Goal: Information Seeking & Learning: Compare options

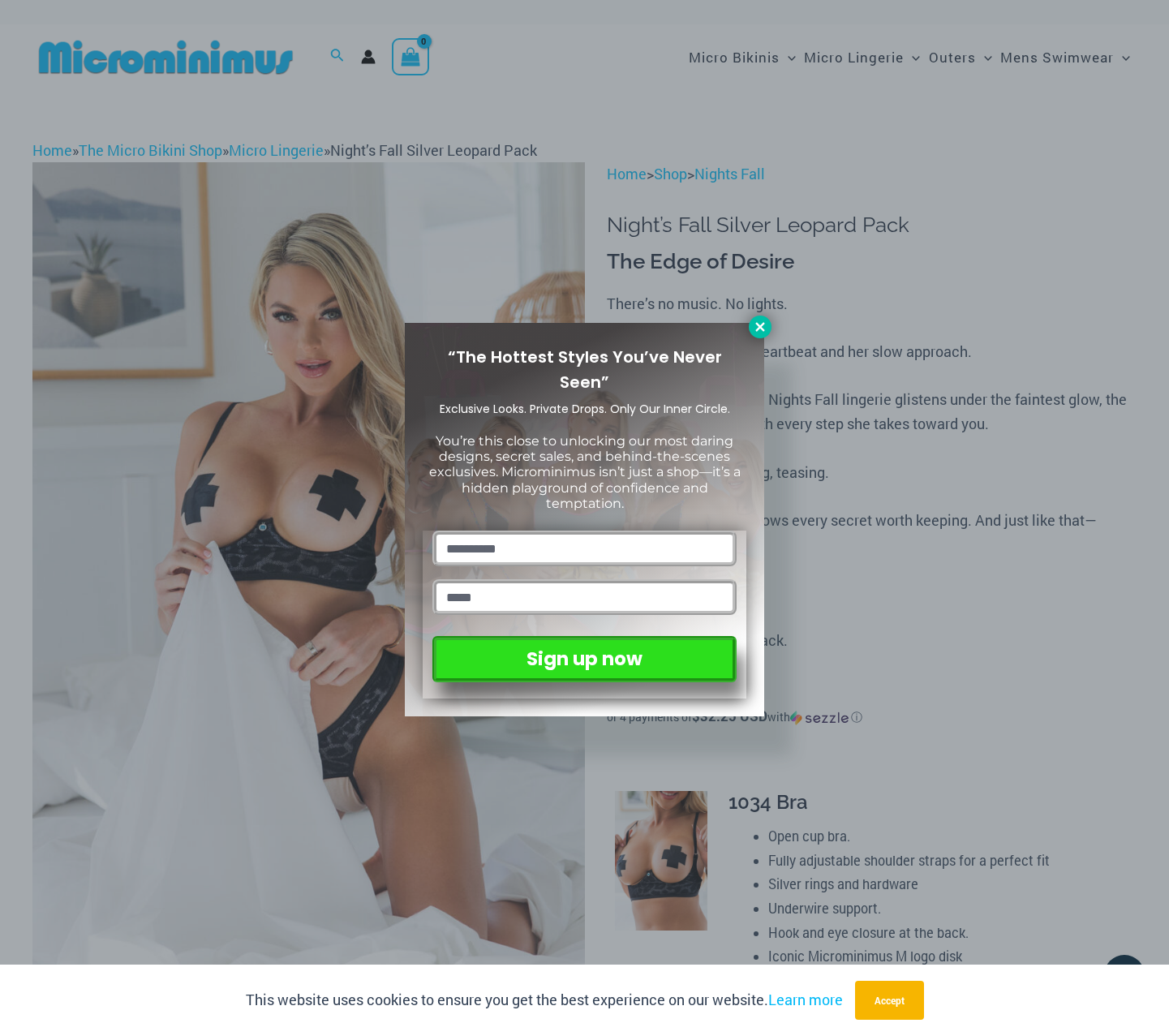
click at [758, 325] on icon at bounding box center [760, 327] width 15 height 15
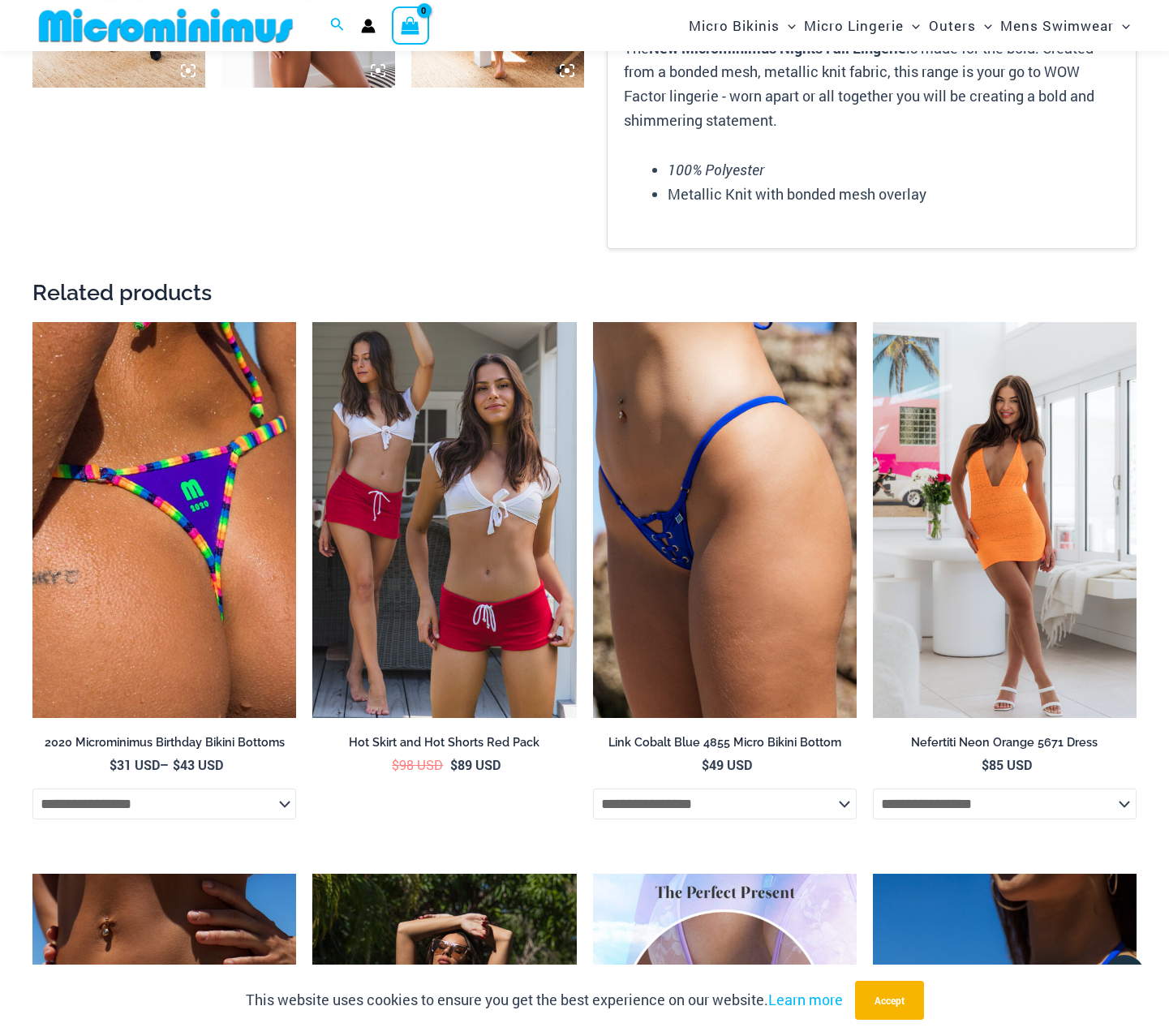
scroll to position [2394, 0]
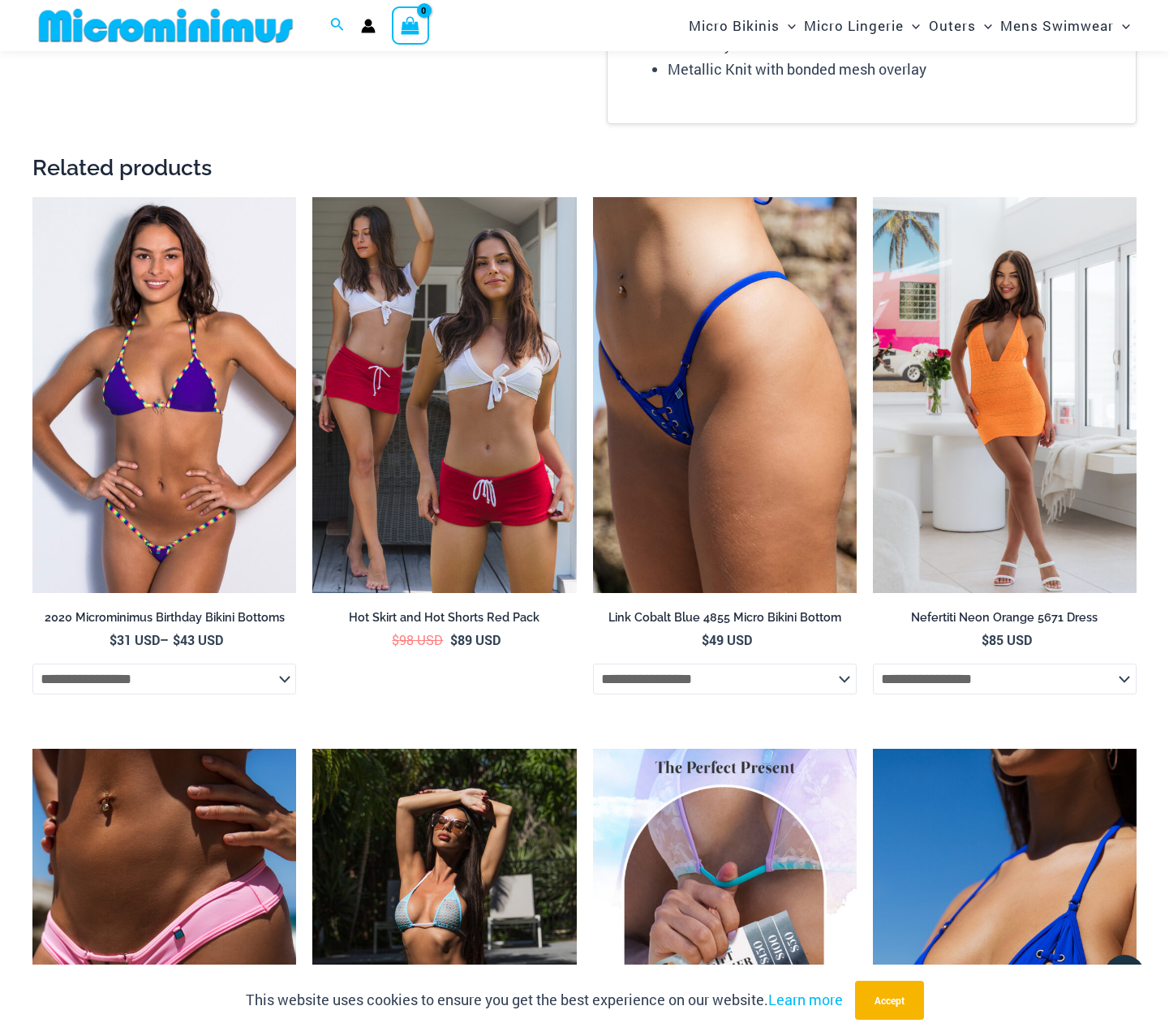
click at [244, 358] on img at bounding box center [164, 395] width 263 height 396
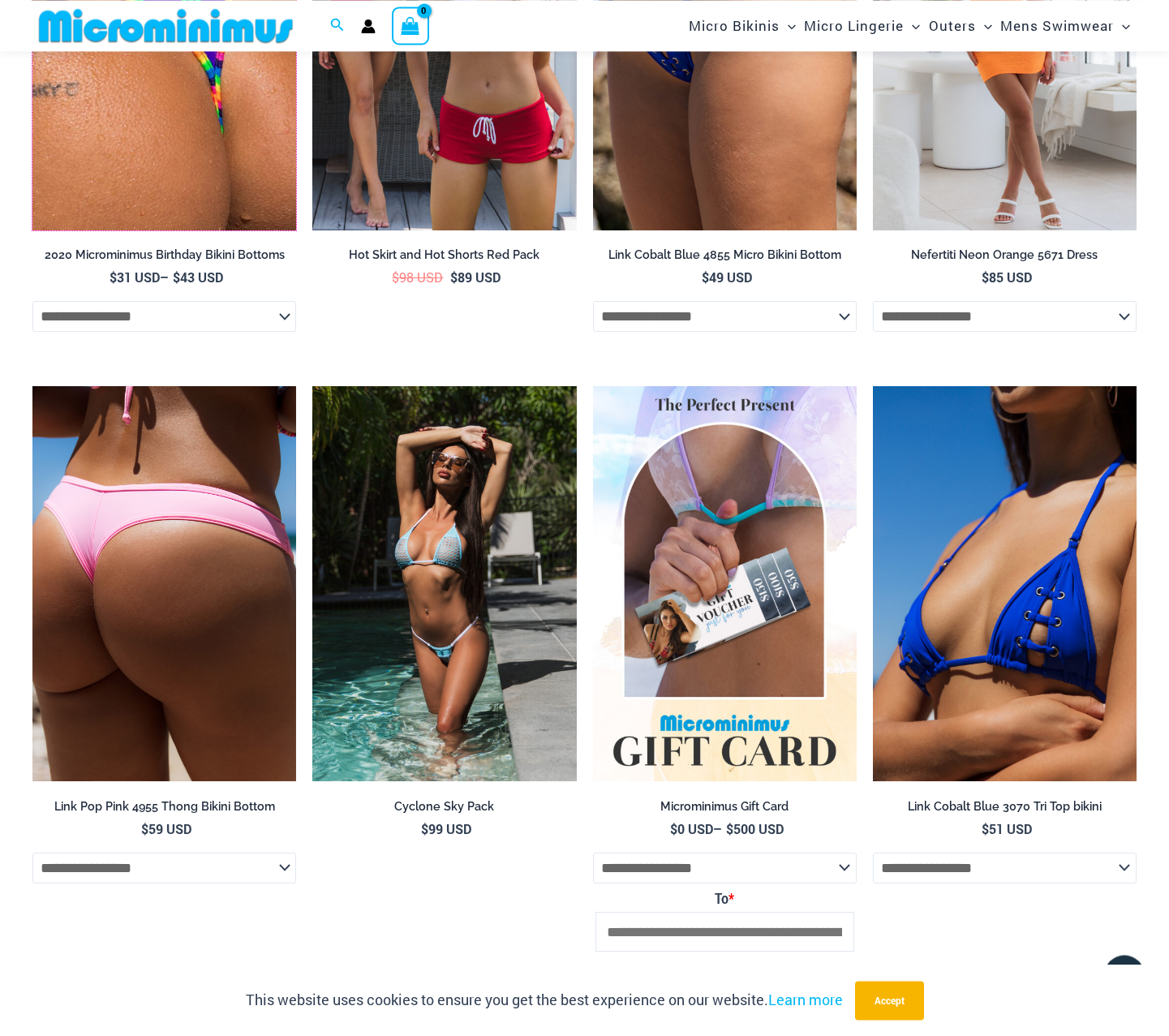
scroll to position [2807, 0]
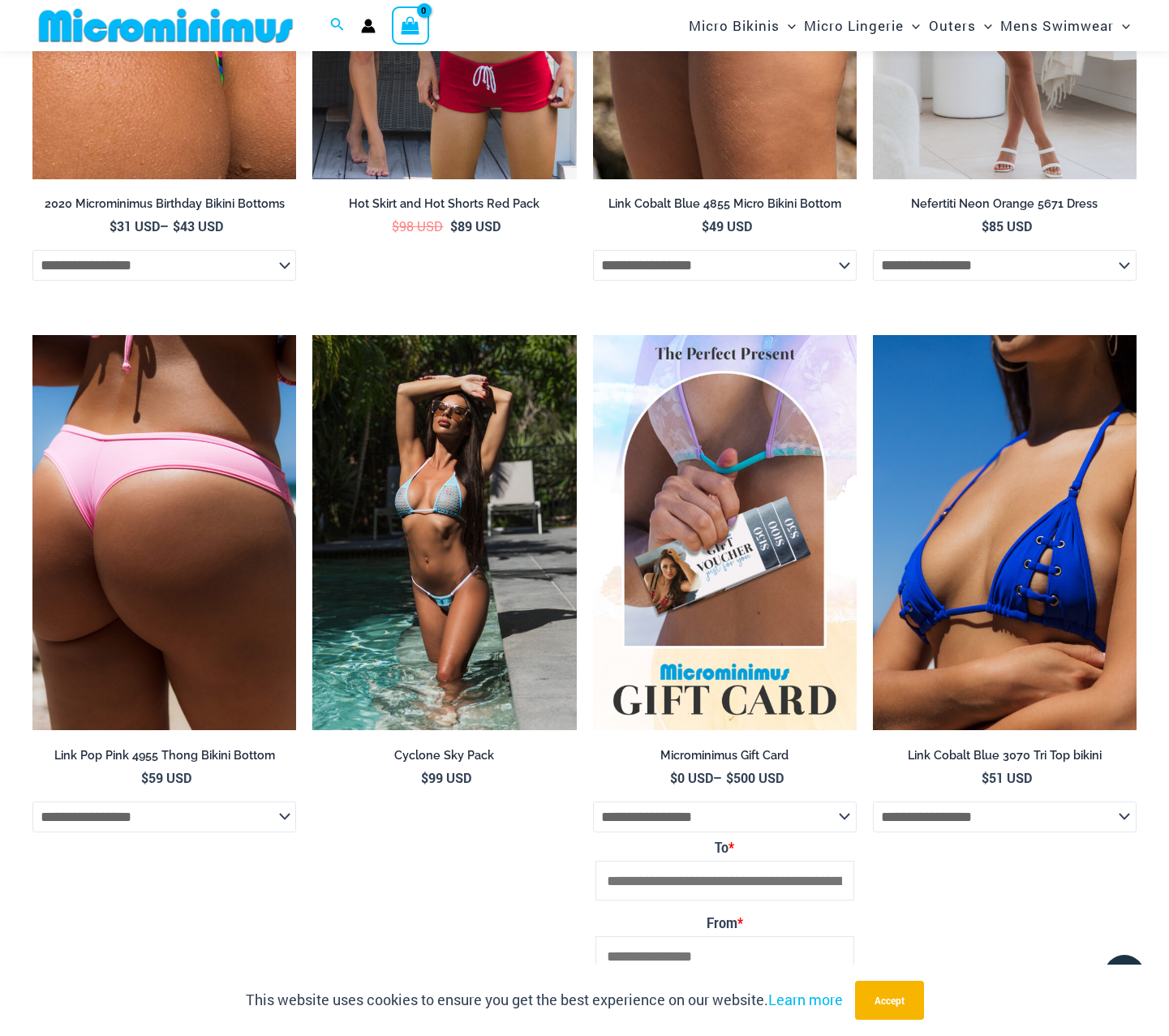
click at [231, 548] on img at bounding box center [164, 532] width 263 height 396
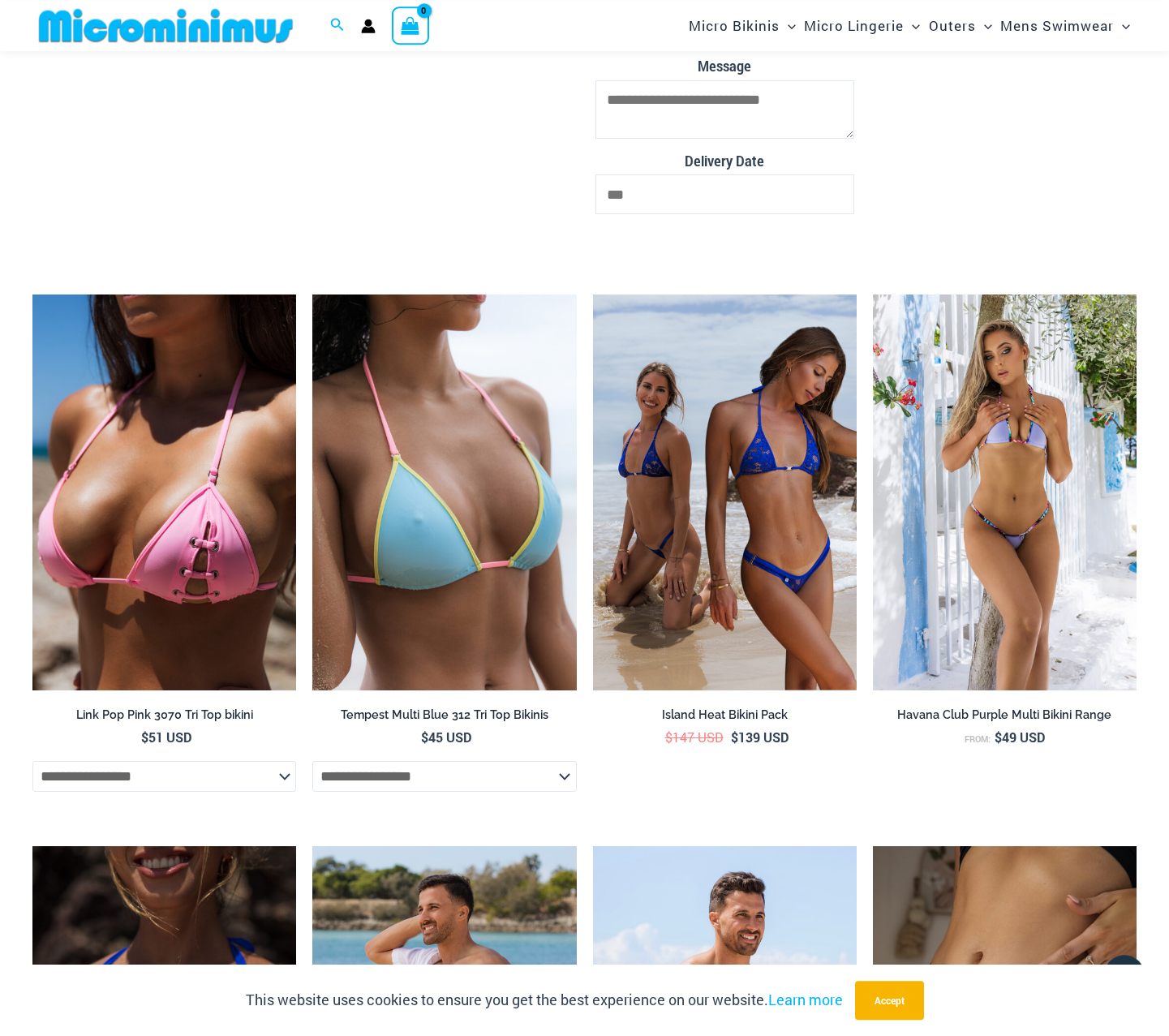
scroll to position [3799, 0]
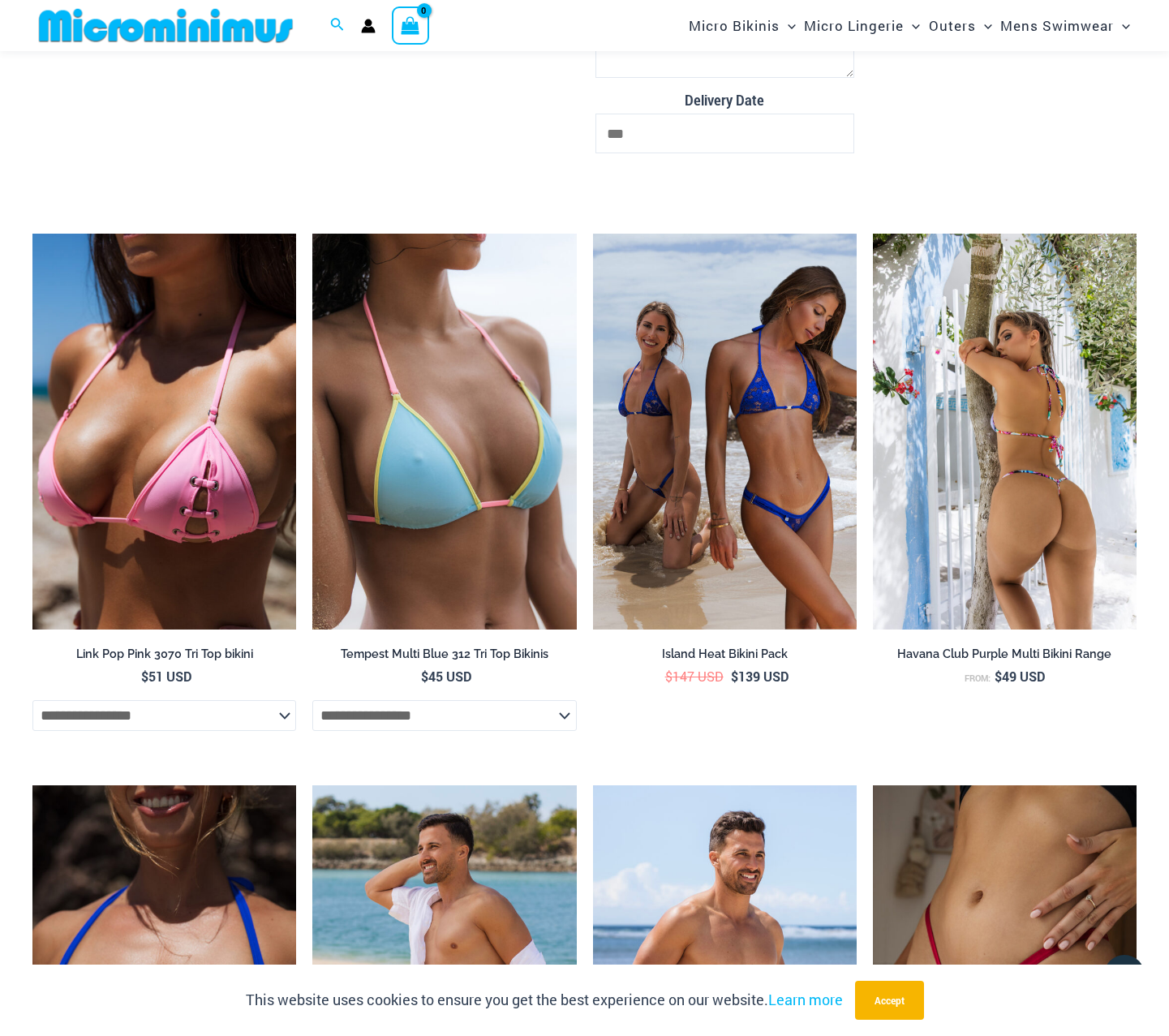
click at [1054, 430] on img at bounding box center [1004, 431] width 263 height 396
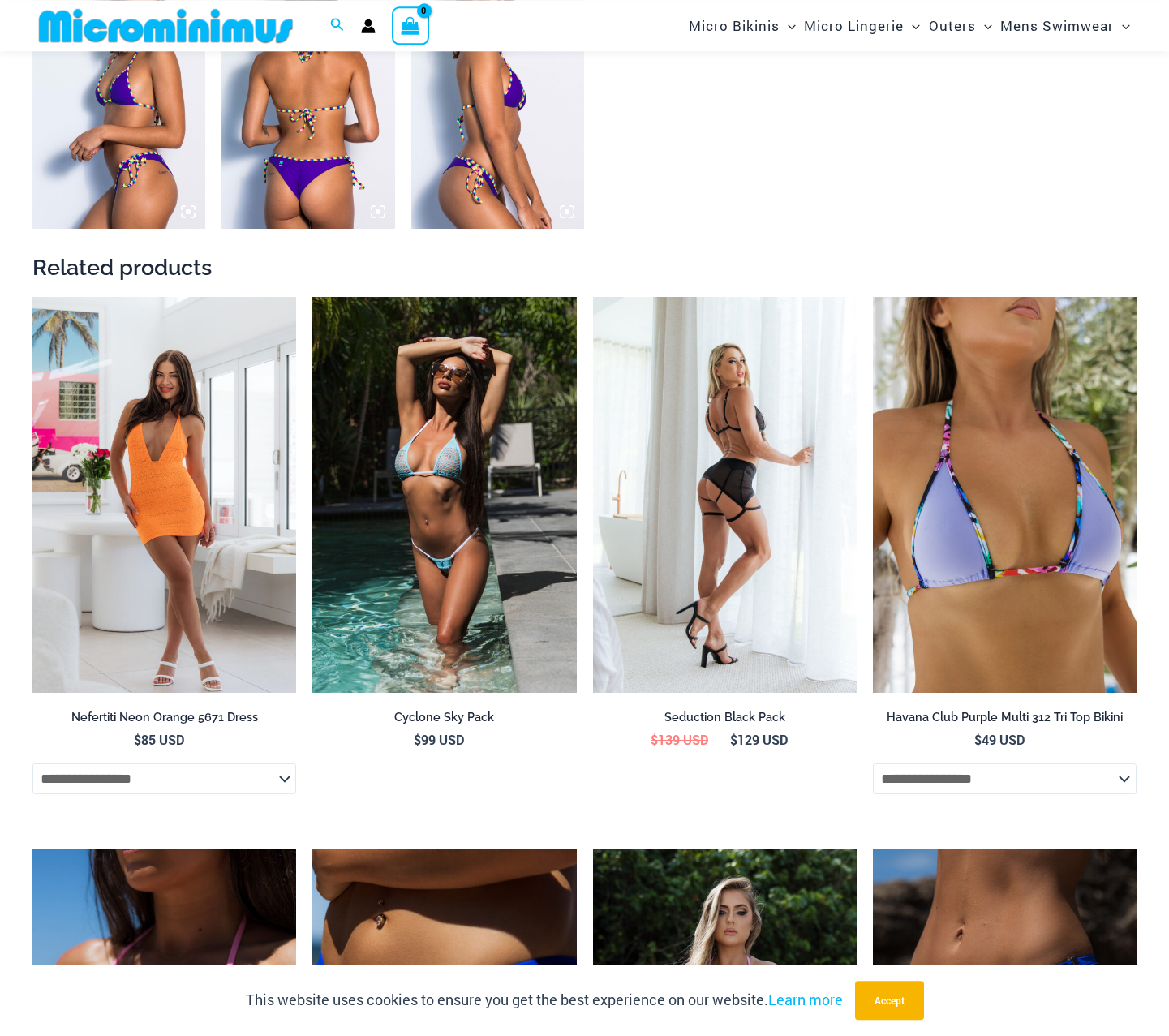
scroll to position [1811, 0]
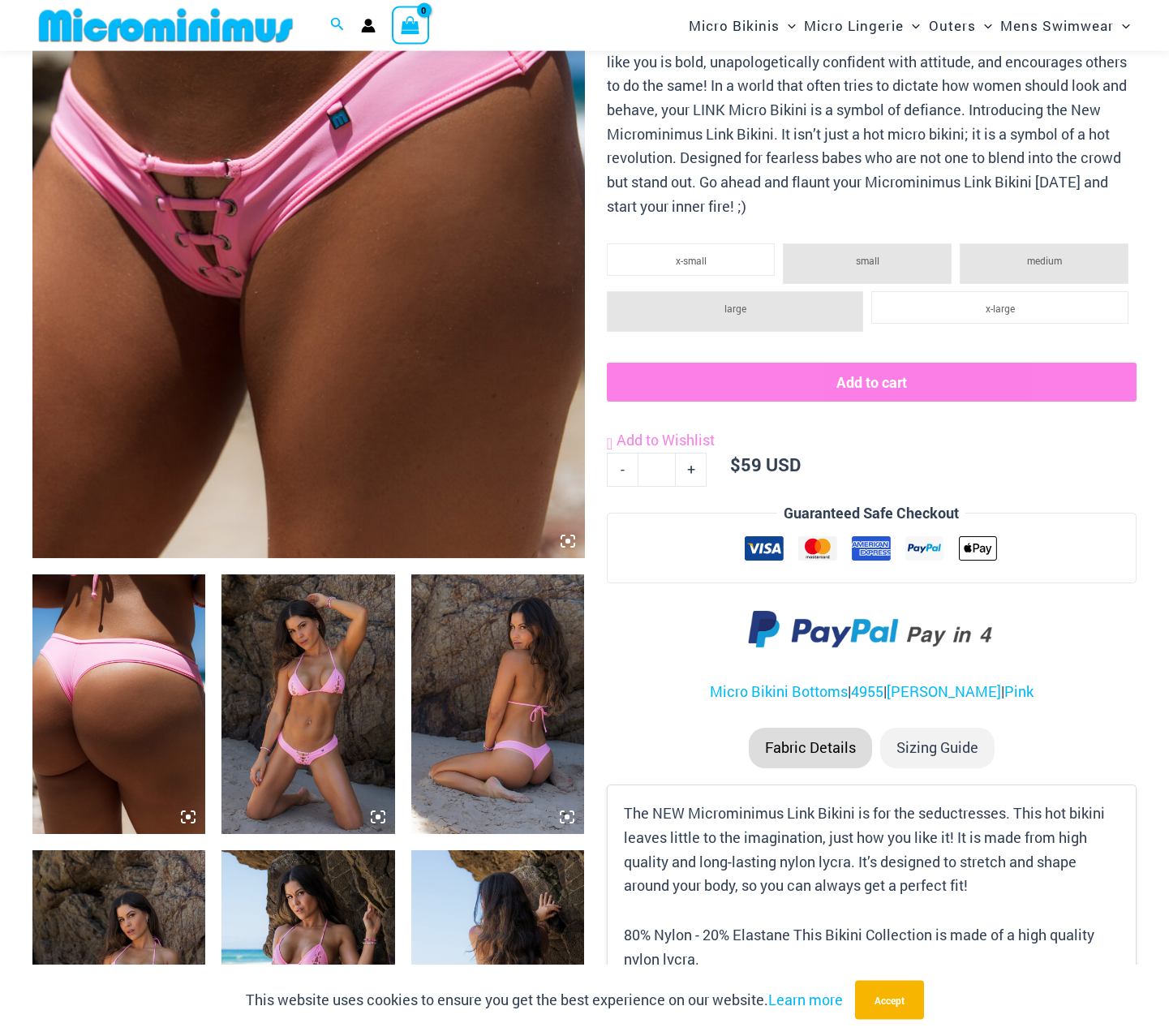
scroll to position [241, 0]
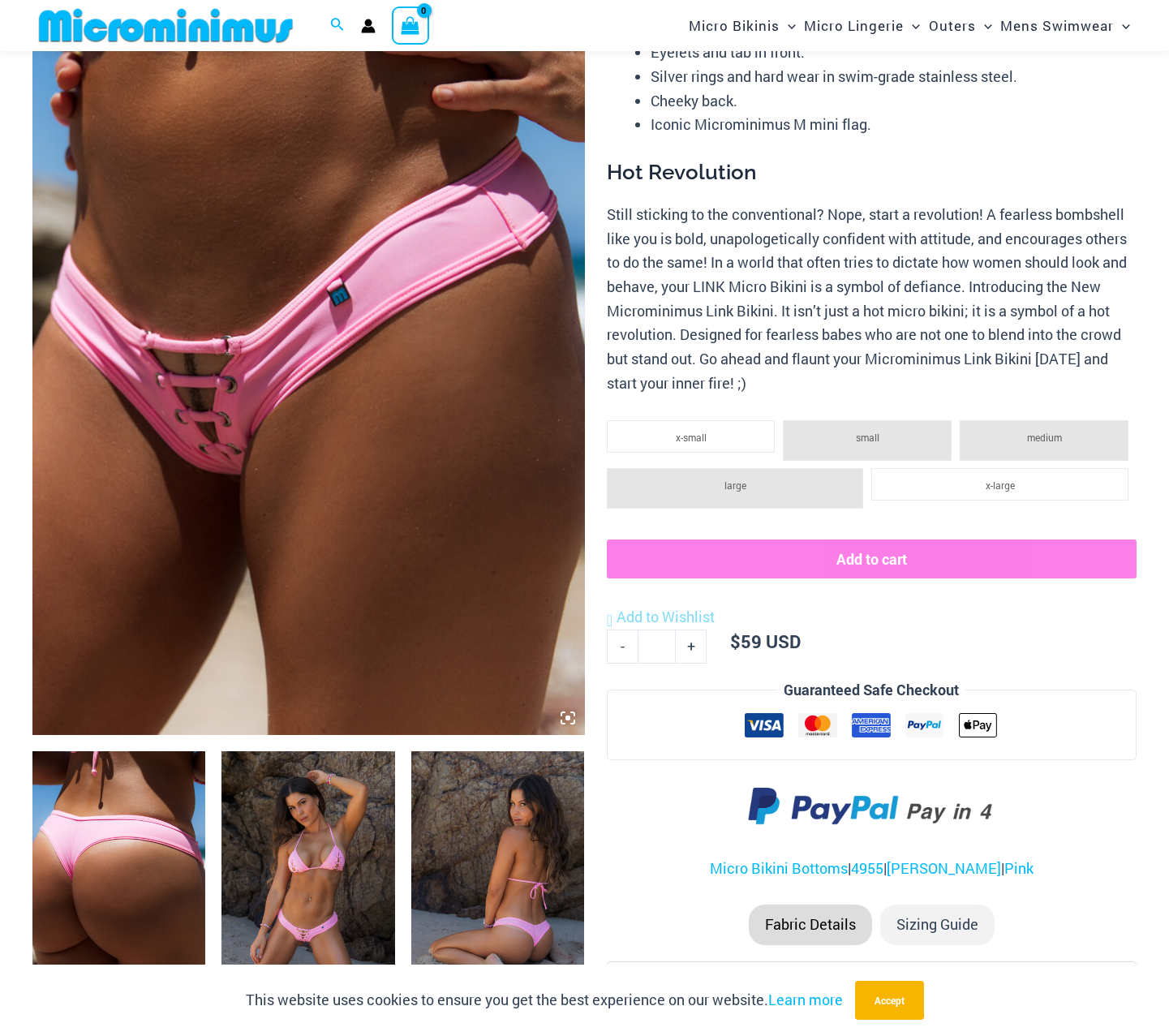
click at [404, 369] on img at bounding box center [308, 321] width 552 height 828
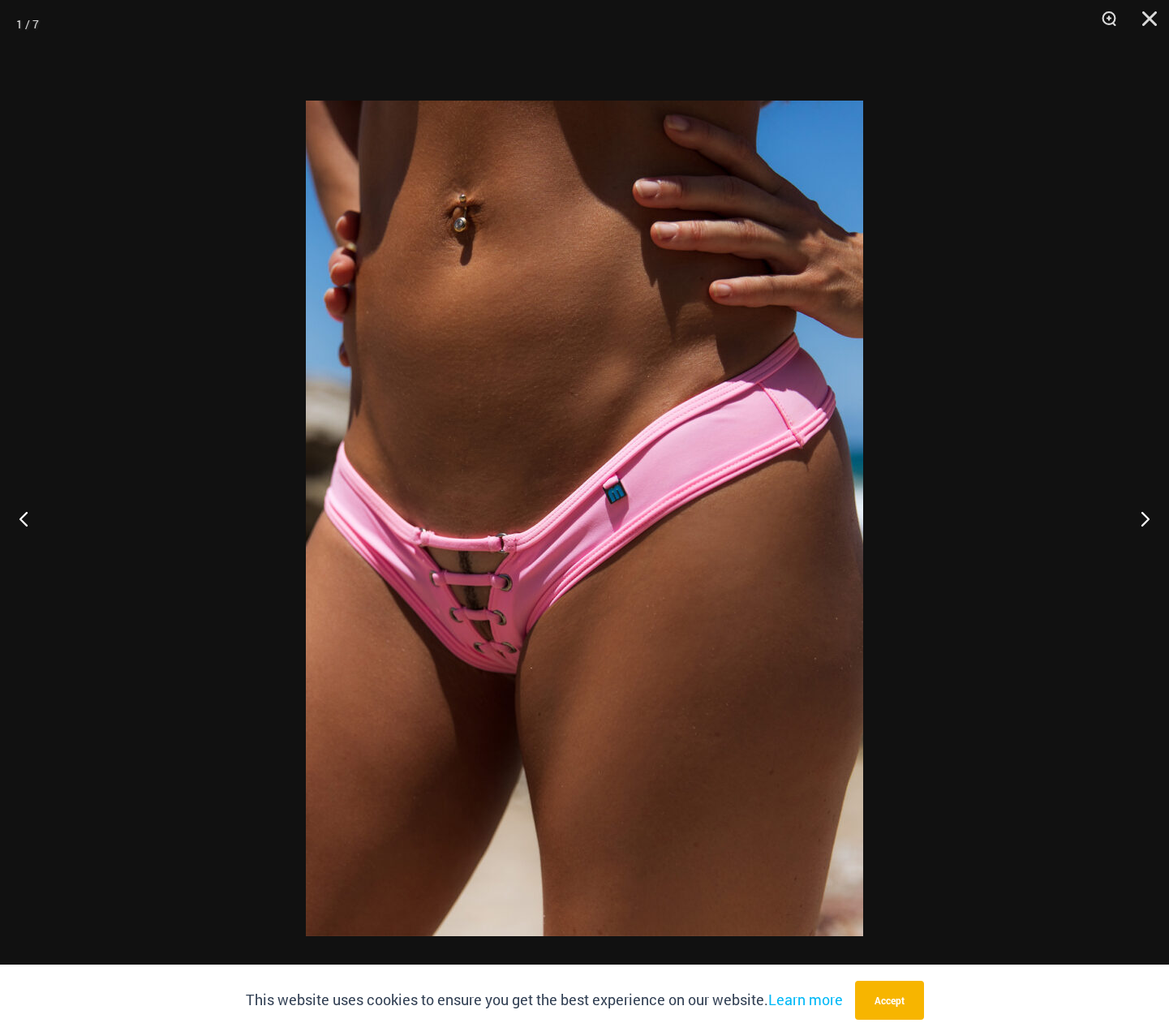
click at [429, 396] on img at bounding box center [584, 518] width 557 height 836
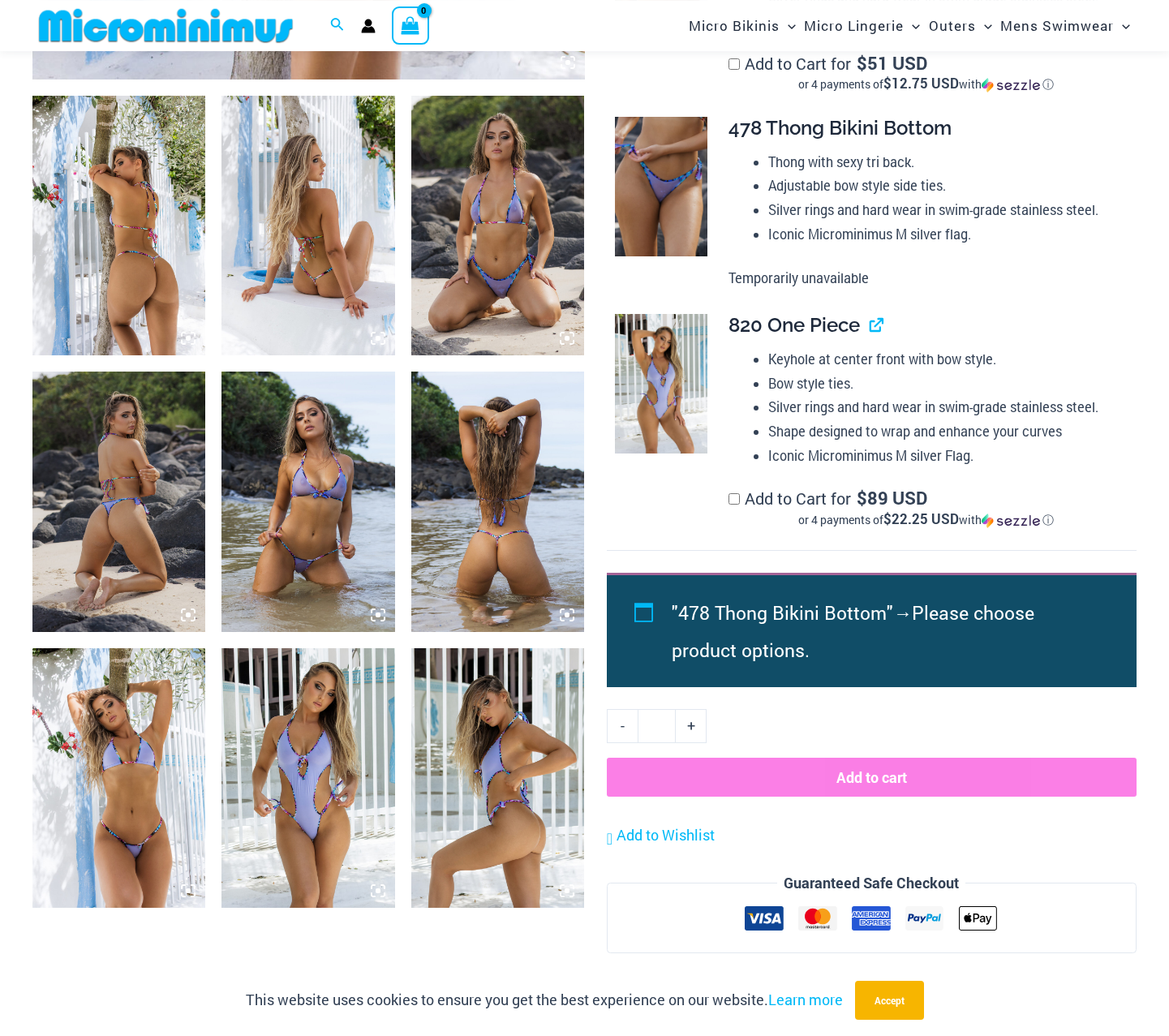
scroll to position [904, 0]
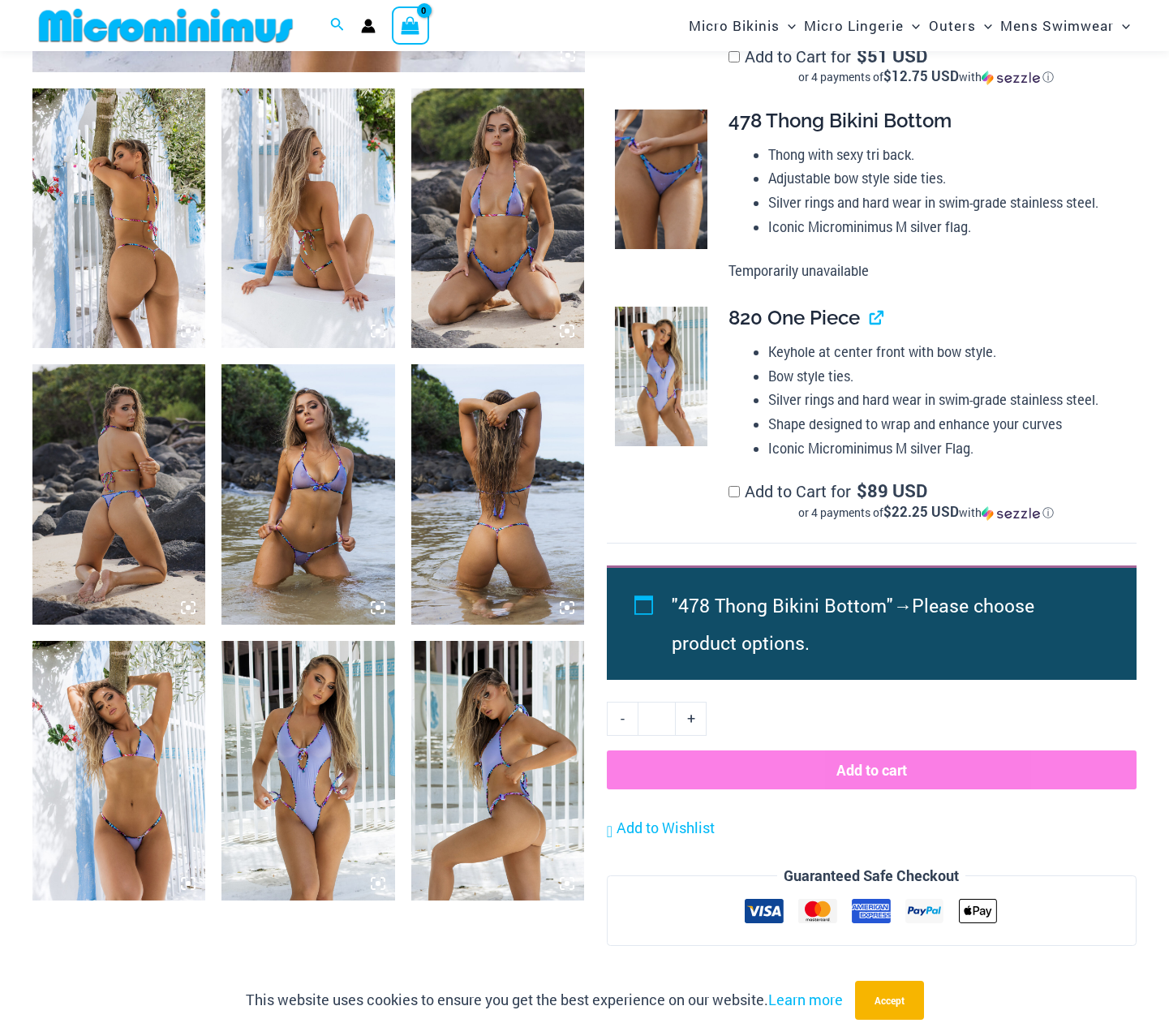
click at [331, 805] on img at bounding box center [308, 770] width 173 height 259
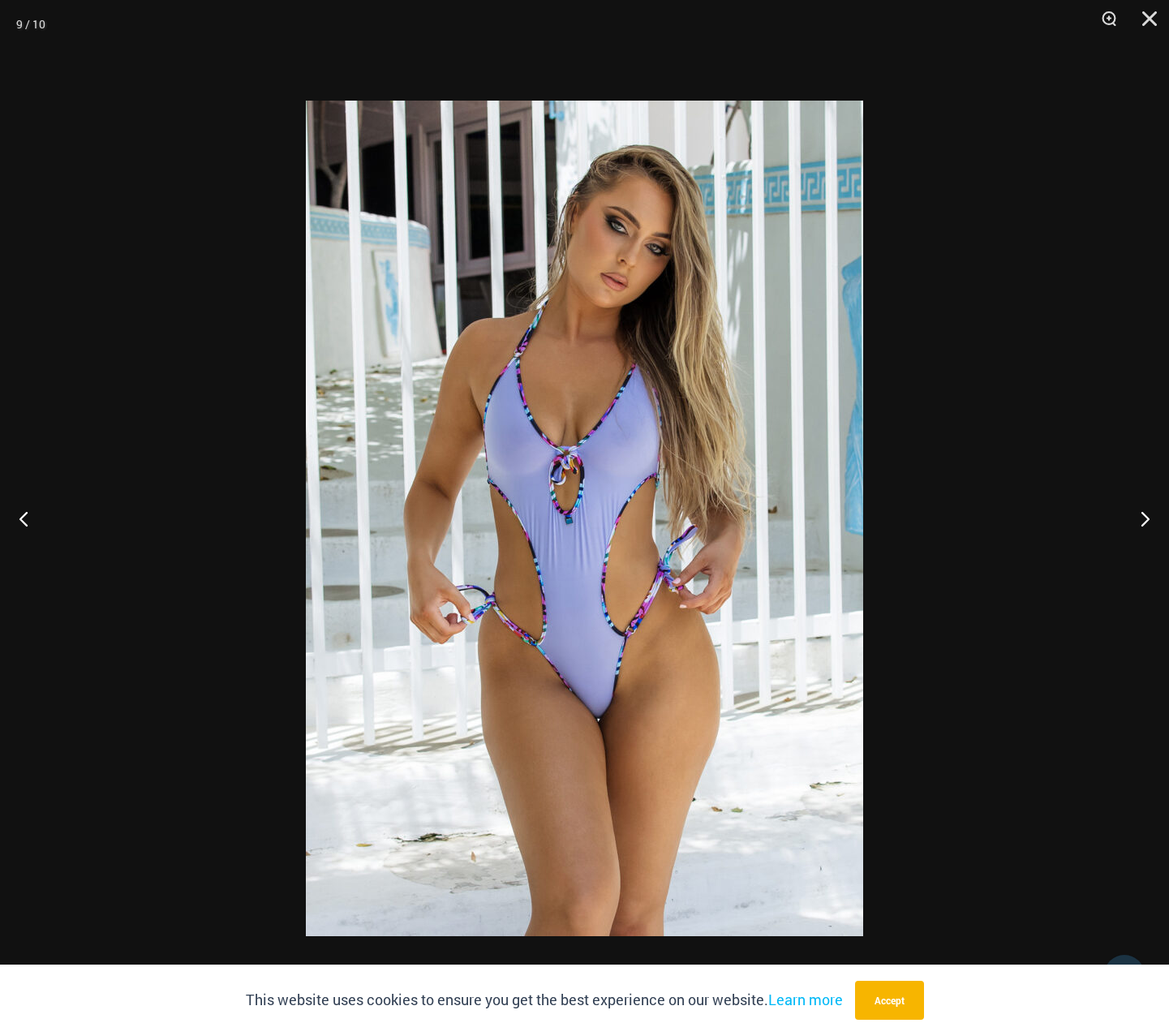
click at [436, 751] on img at bounding box center [584, 518] width 557 height 836
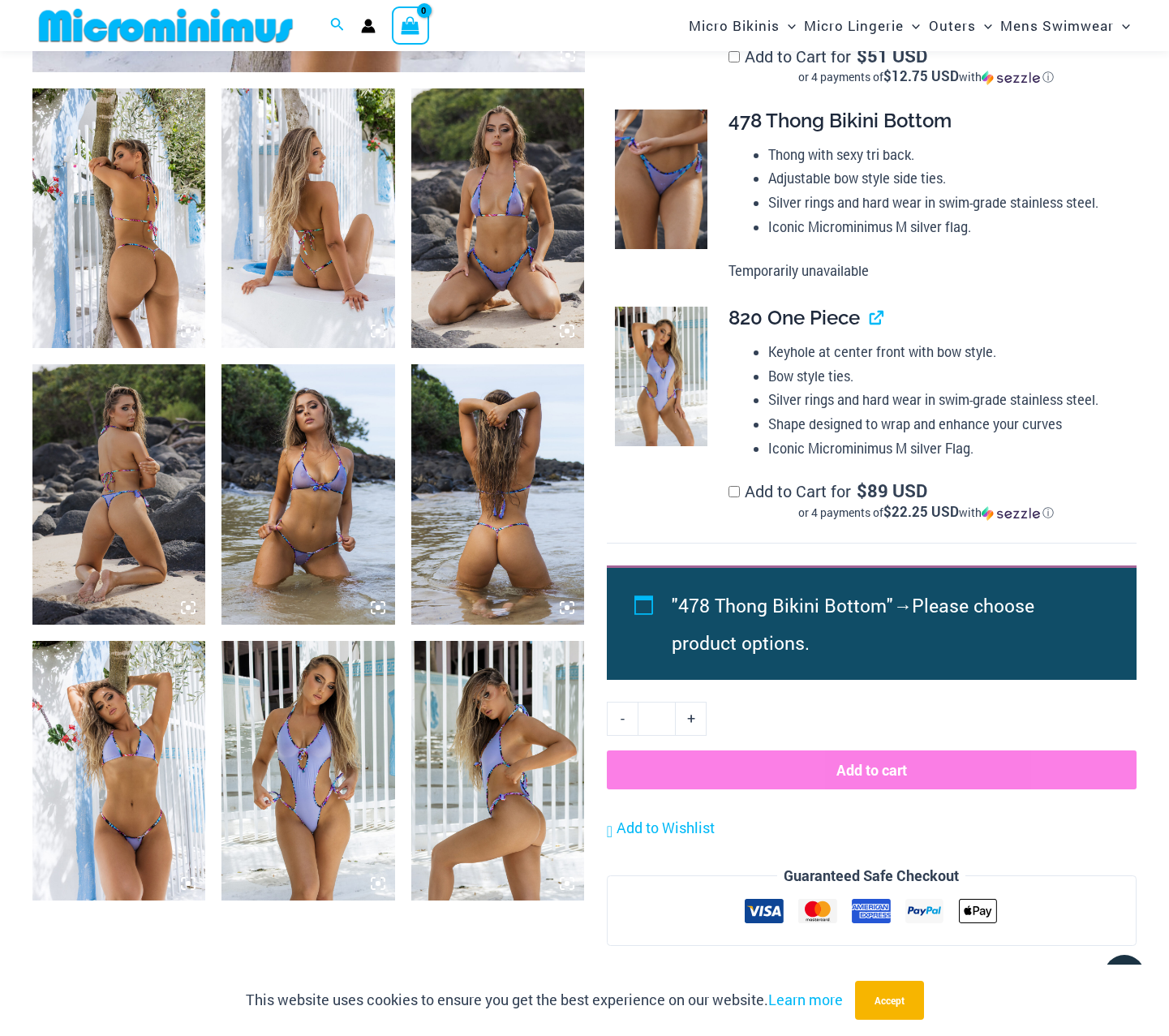
click at [244, 523] on img at bounding box center [308, 494] width 173 height 259
